Goal: Transaction & Acquisition: Subscribe to service/newsletter

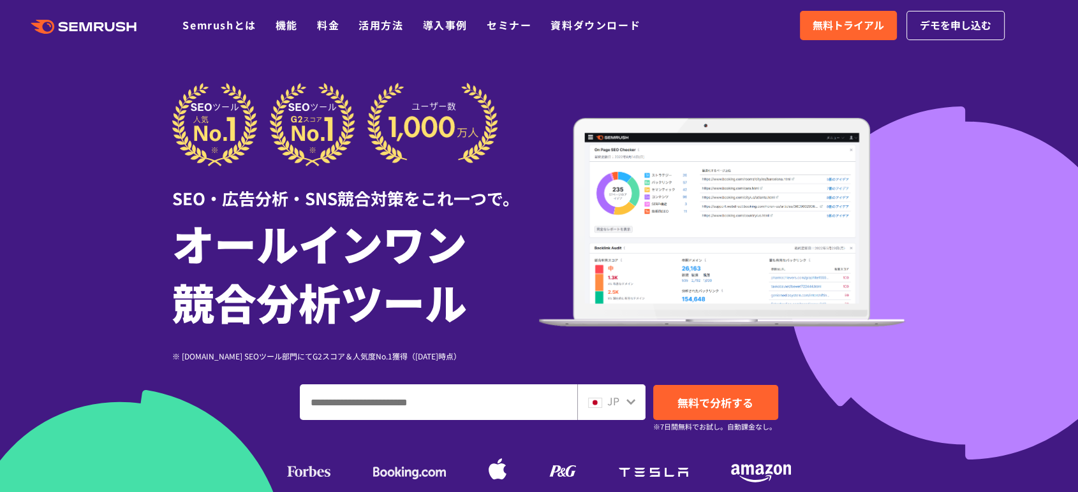
click at [66, 18] on link ".cls {fill: #FF642D;}" at bounding box center [85, 25] width 144 height 17
click at [829, 18] on span "無料トライアル" at bounding box center [848, 25] width 71 height 17
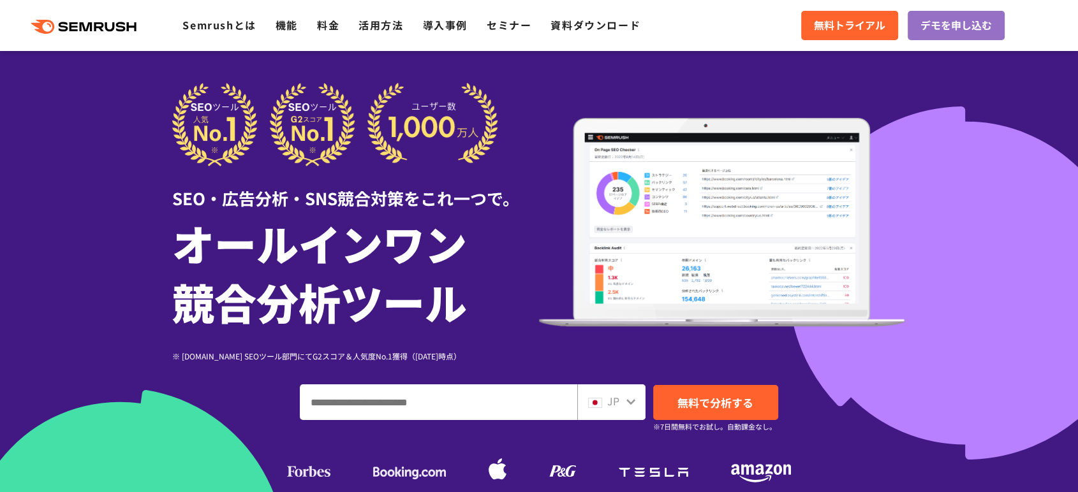
scroll to position [101, 0]
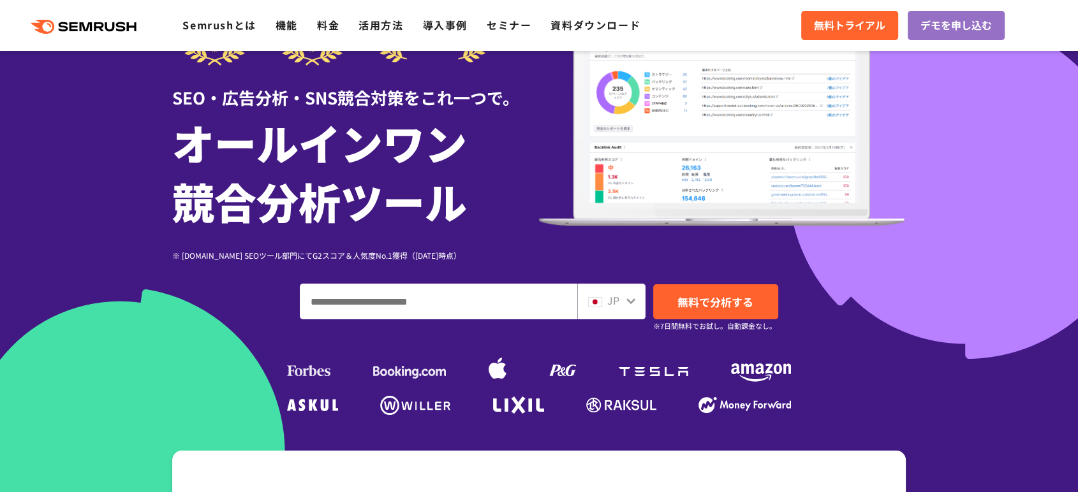
click at [474, 277] on div "SEO・広告分析・SNS競合対策をこれ一つで。 オールインワン 競合分析ツール ※ G2.com SEOツール部門にてG2スコア＆人気度No.1獲得（2023…" at bounding box center [539, 200] width 734 height 437
click at [474, 281] on div "SEO・広告分析・SNS競合対策をこれ一つで。 オールインワン 競合分析ツール ※ G2.com SEOツール部門にてG2スコア＆人気度No.1獲得（2023…" at bounding box center [539, 200] width 734 height 437
click at [473, 286] on input "ドメイン、キーワードまたはURLを入力してください" at bounding box center [438, 302] width 276 height 34
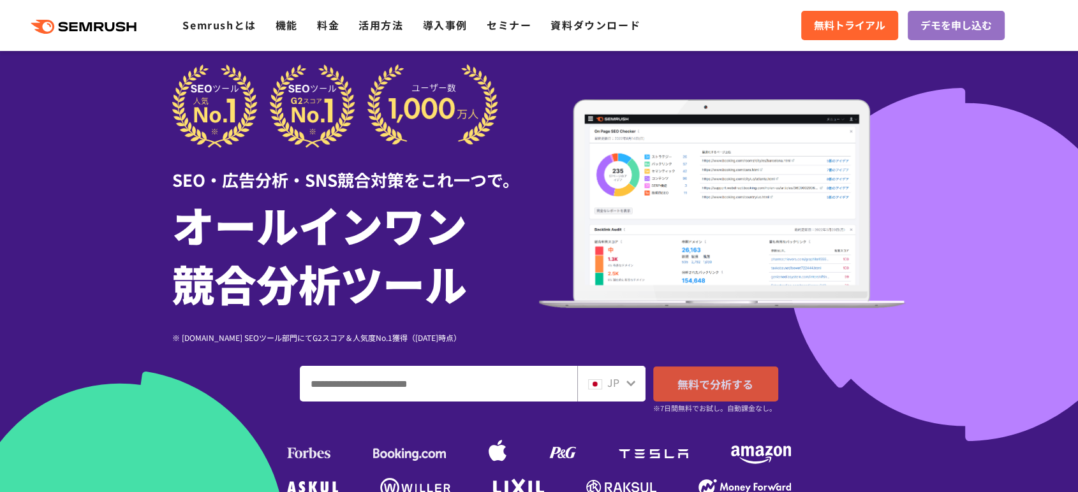
scroll to position [17, 0]
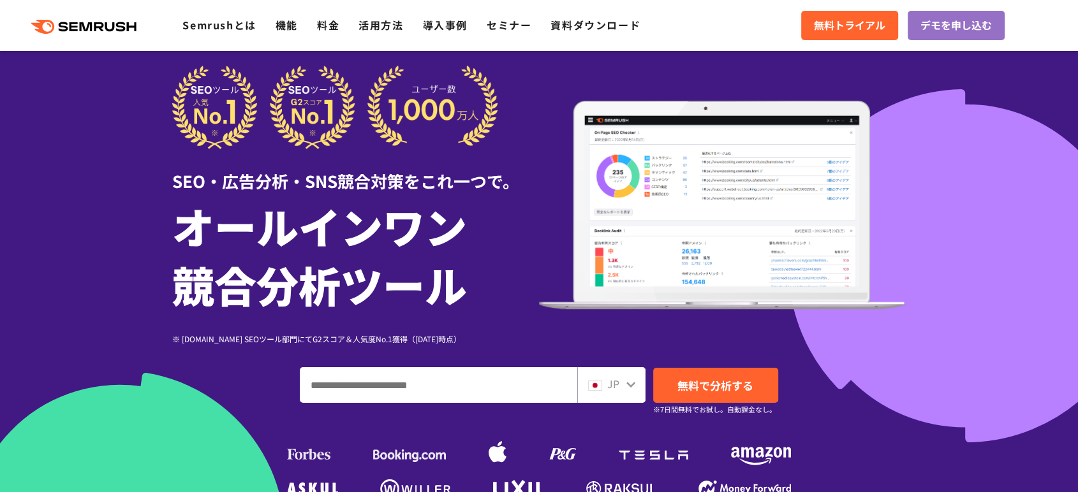
click at [431, 392] on input "ドメイン、キーワードまたはURLを入力してください" at bounding box center [438, 385] width 276 height 34
paste input "**********"
type input "**********"
click at [727, 391] on span "無料で分析する" at bounding box center [715, 386] width 76 height 16
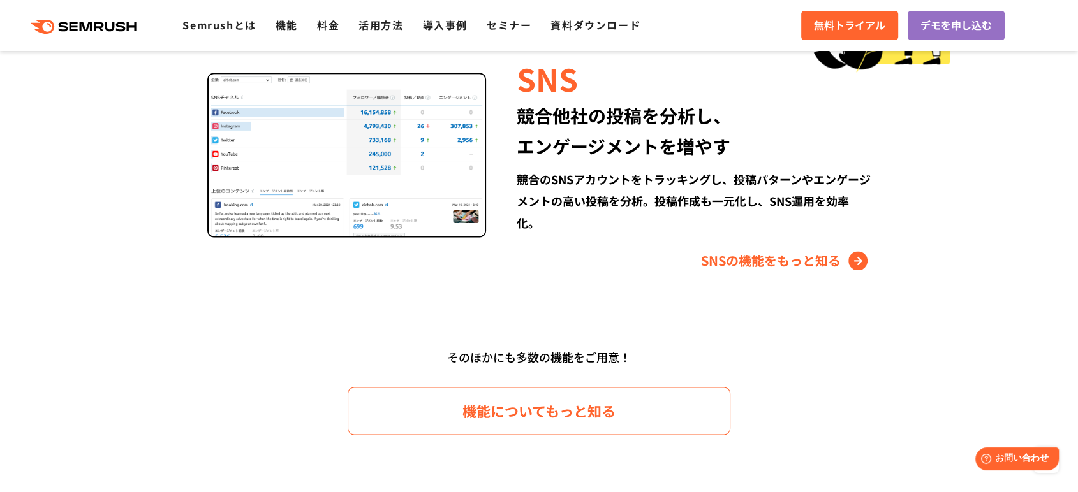
scroll to position [1759, 0]
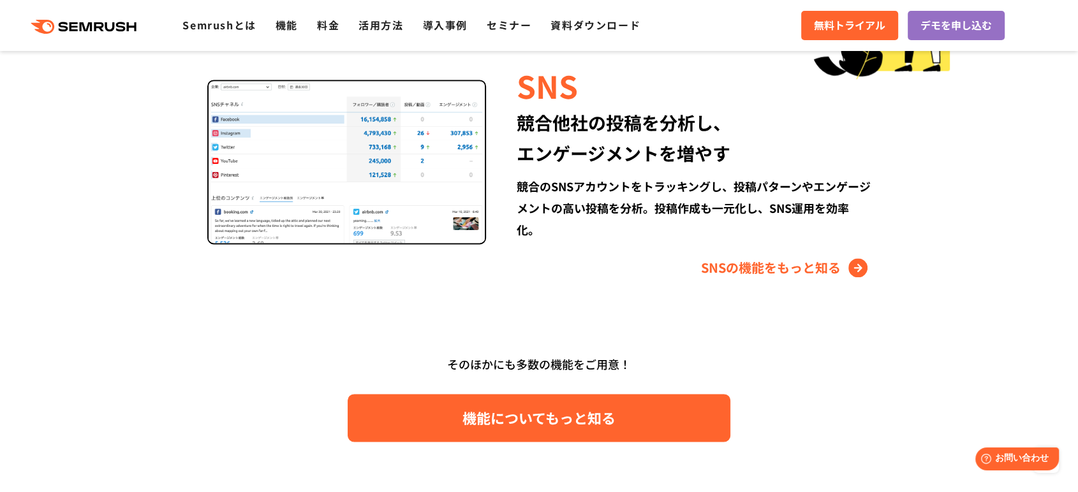
click at [514, 402] on link "機能についてもっと知る" at bounding box center [539, 418] width 383 height 48
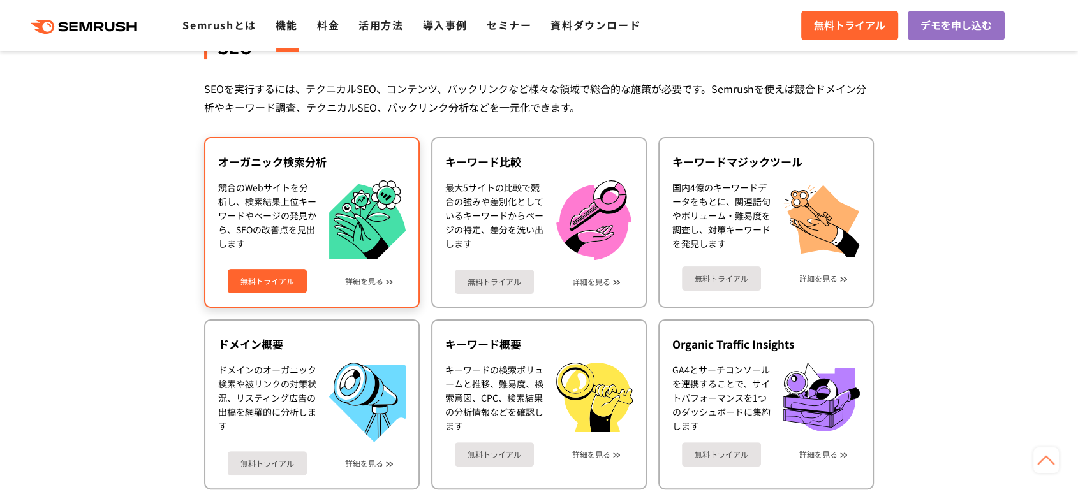
scroll to position [276, 0]
